Goal: Navigation & Orientation: Find specific page/section

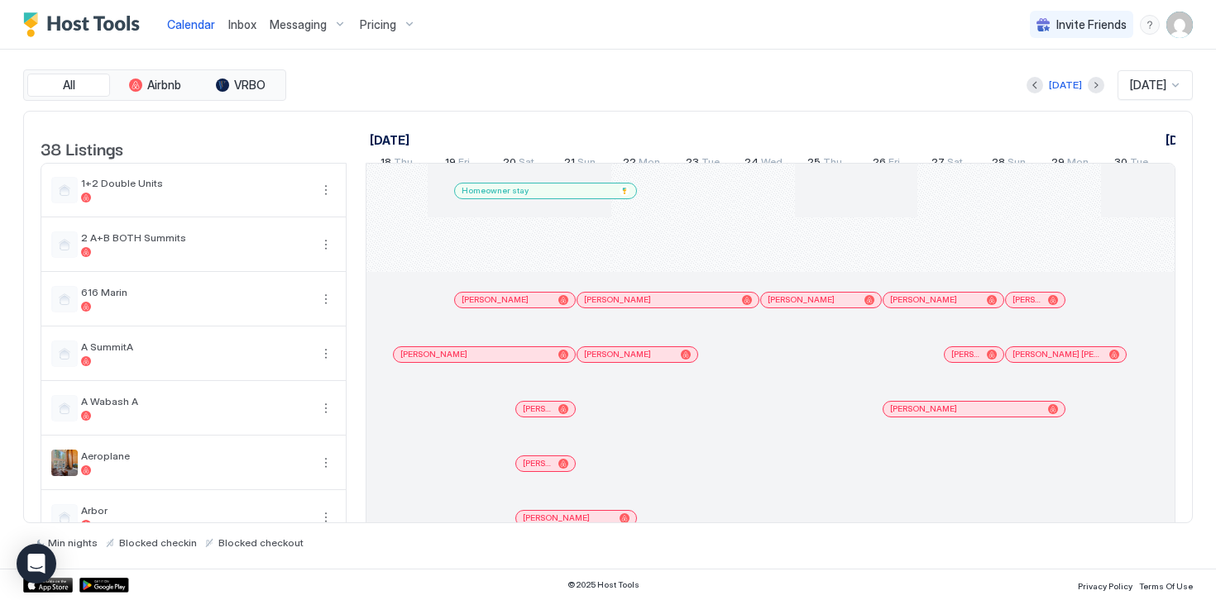
click at [103, 22] on img "Host Tools Logo" at bounding box center [85, 24] width 124 height 25
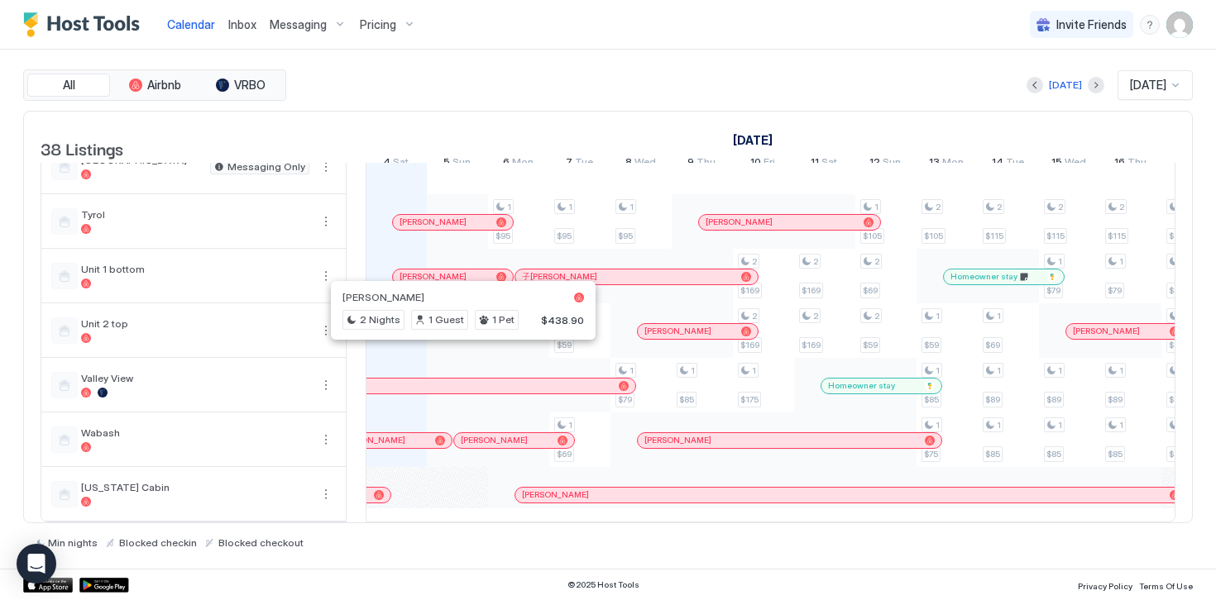
scroll to position [1744, 0]
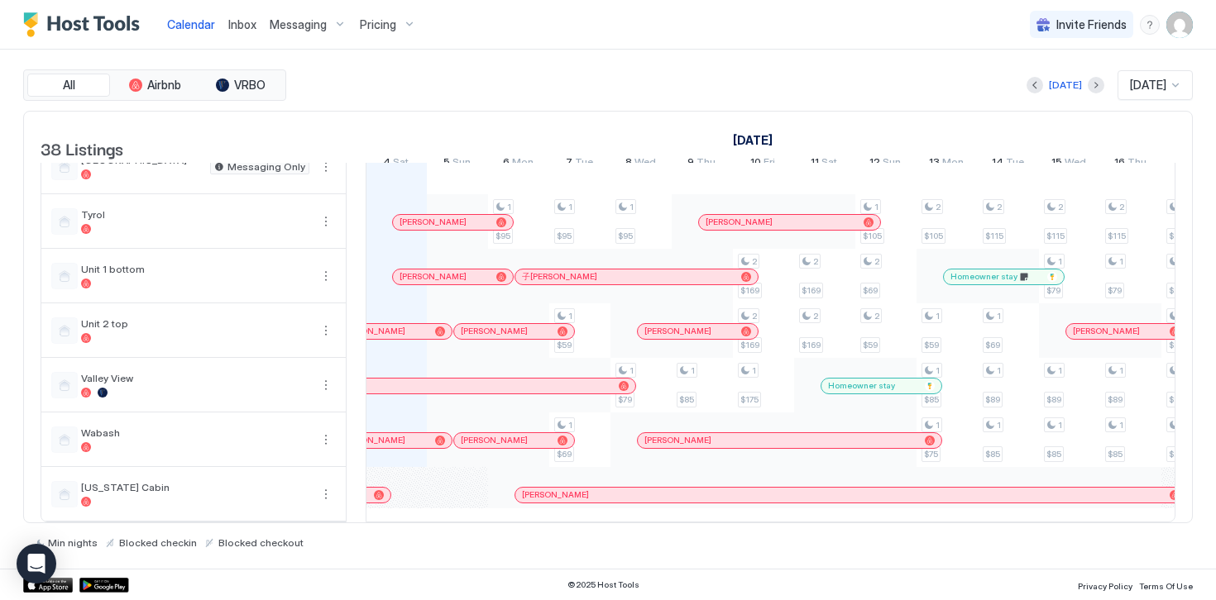
click at [1154, 26] on div "menu" at bounding box center [1150, 25] width 20 height 20
click at [1017, 52] on span "Help Center" at bounding box center [1007, 48] width 64 height 15
